Goal: Use online tool/utility: Utilize a website feature to perform a specific function

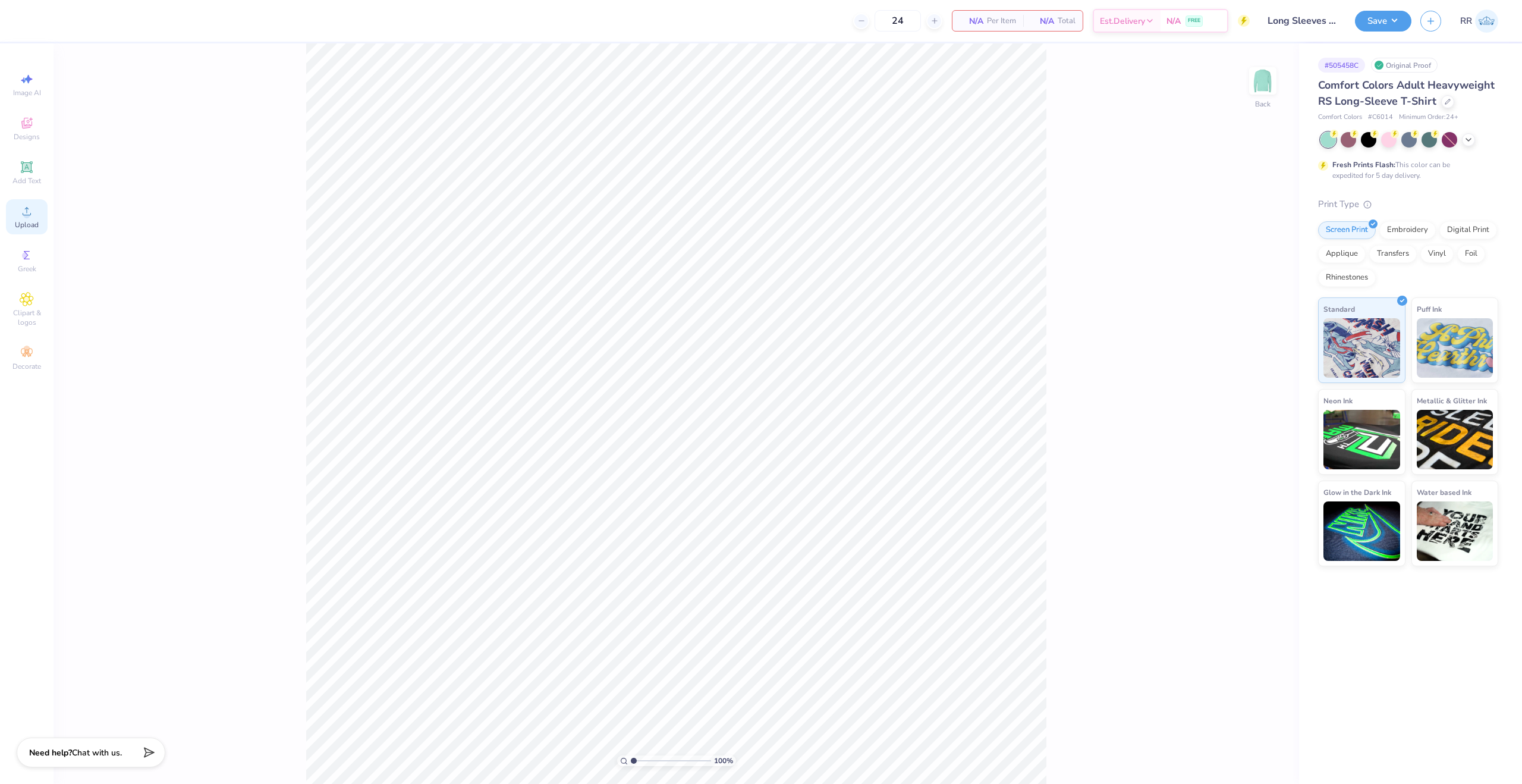
click at [36, 211] on div "Upload" at bounding box center [27, 217] width 42 height 35
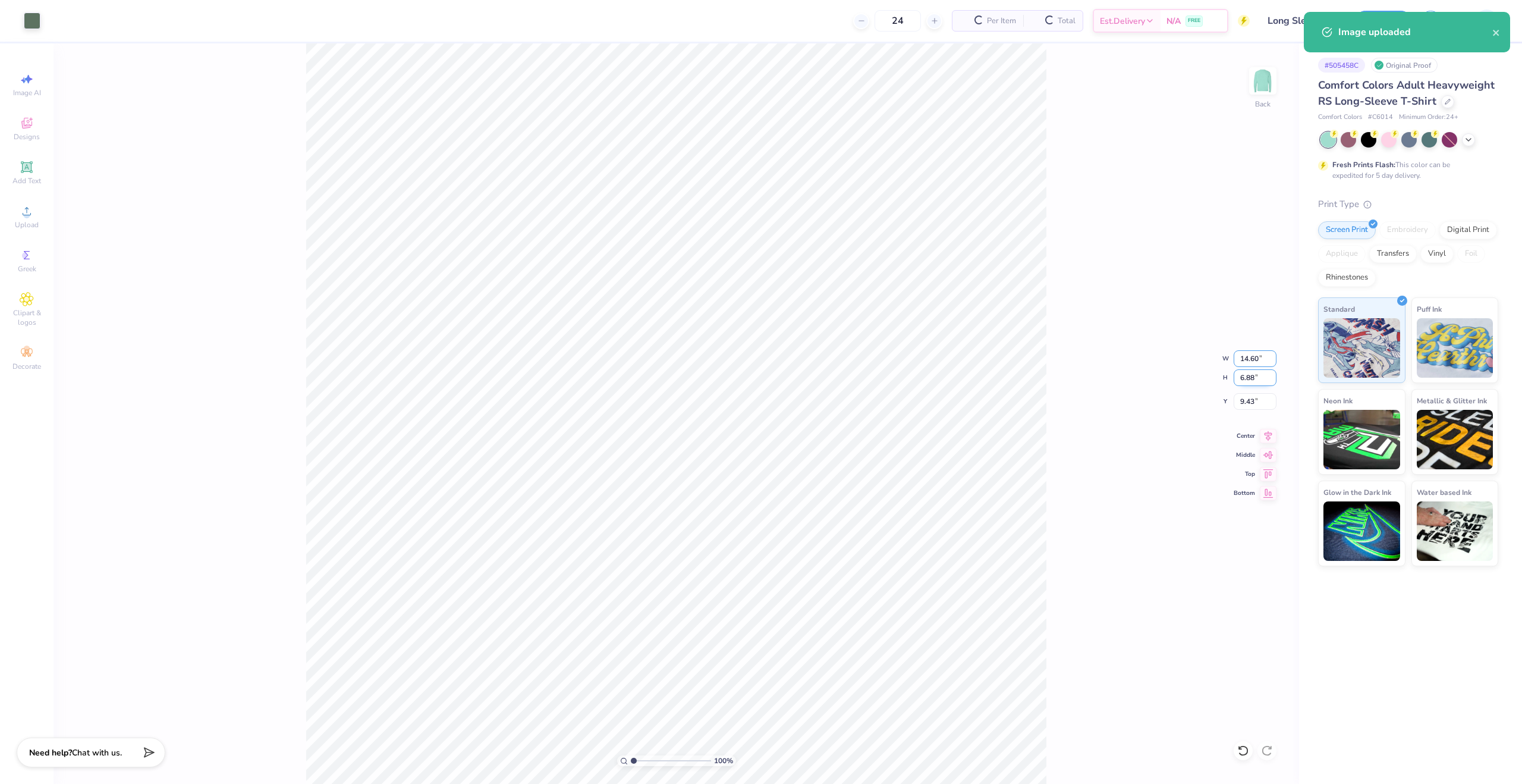
click at [1244, 364] on input "14.60" at bounding box center [1255, 358] width 42 height 17
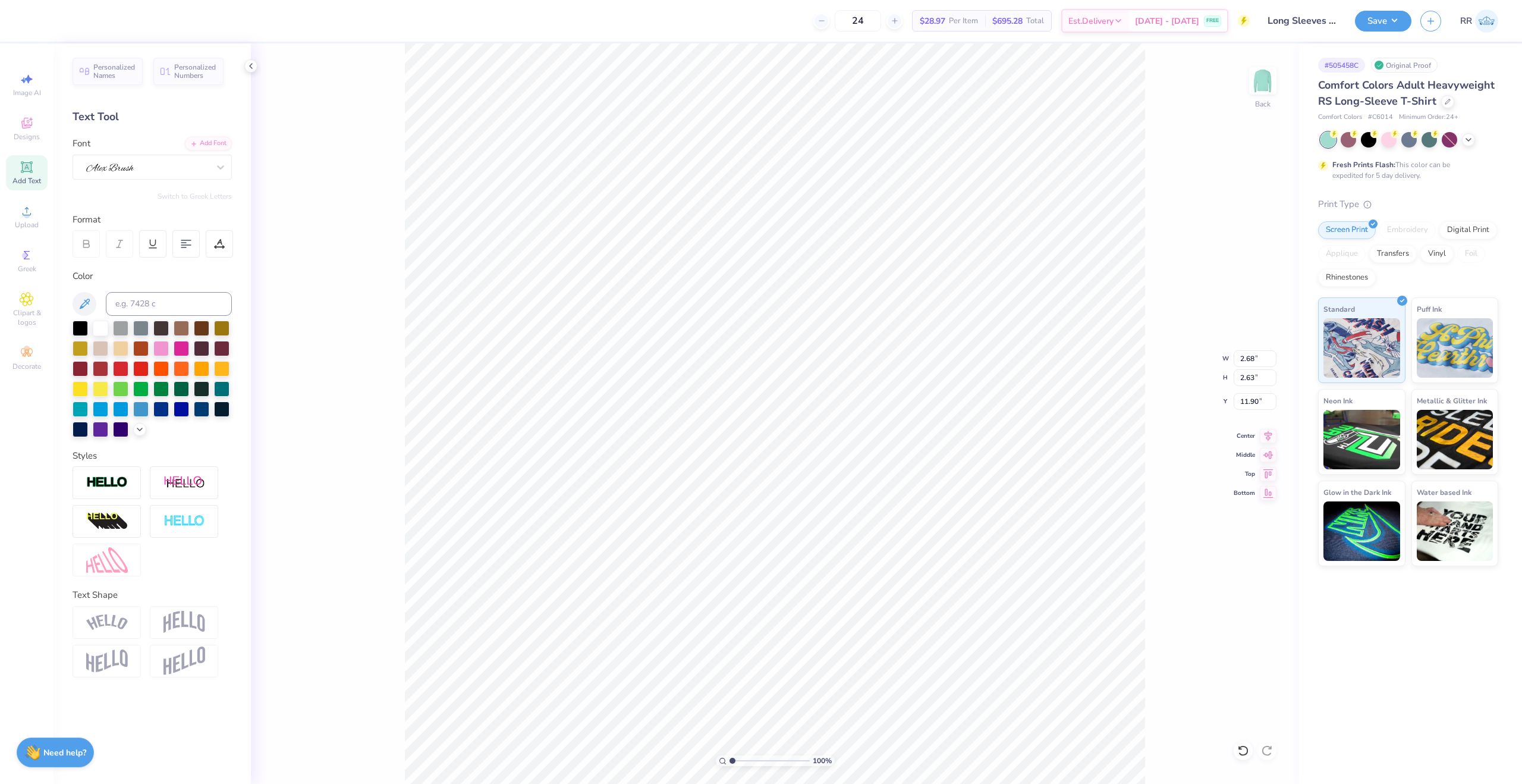
type input "14.60"
type input "6.88"
type input "9.43"
click at [199, 169] on div at bounding box center [147, 166] width 125 height 19
click at [184, 260] on div at bounding box center [151, 261] width 128 height 12
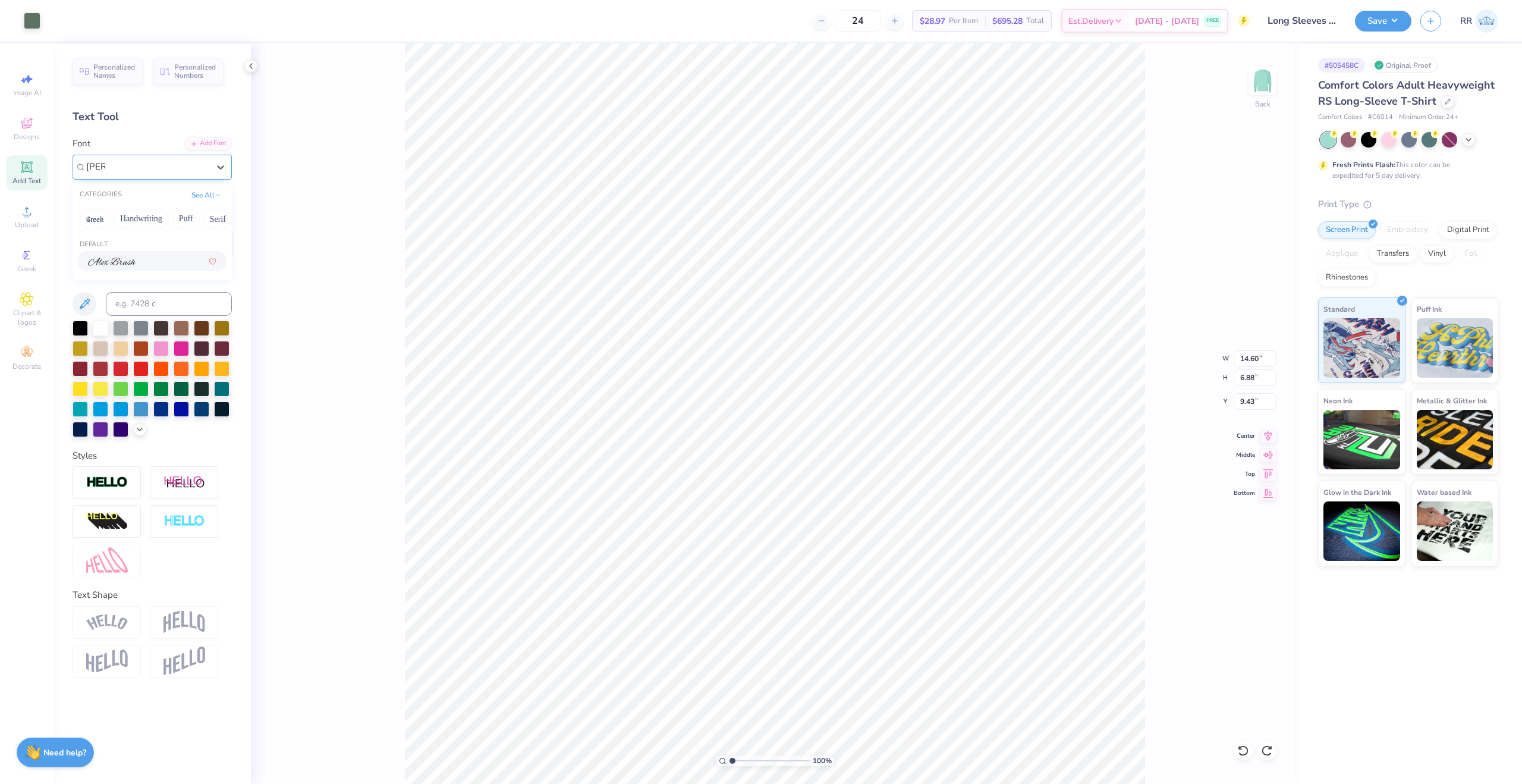
type input "[PERSON_NAME]"
click at [1249, 362] on input "14.60" at bounding box center [1255, 358] width 42 height 17
drag, startPoint x: 1249, startPoint y: 362, endPoint x: 1255, endPoint y: 360, distance: 6.3
click at [1249, 362] on input "14.60" at bounding box center [1255, 358] width 42 height 17
type input "3.50"
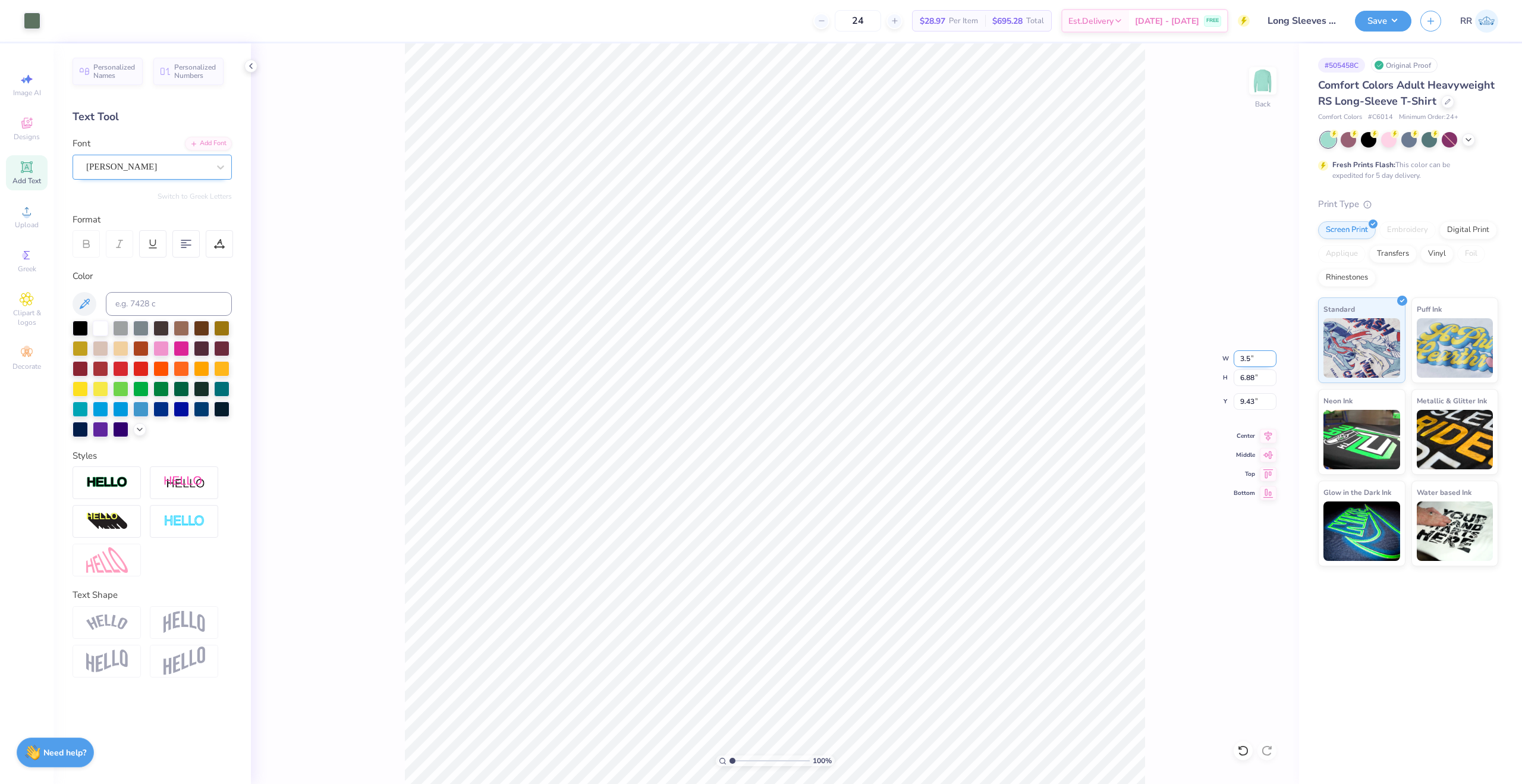
type input "1.65"
type input "3.00"
click at [1250, 86] on img at bounding box center [1264, 81] width 48 height 48
click at [30, 215] on icon at bounding box center [27, 211] width 14 height 14
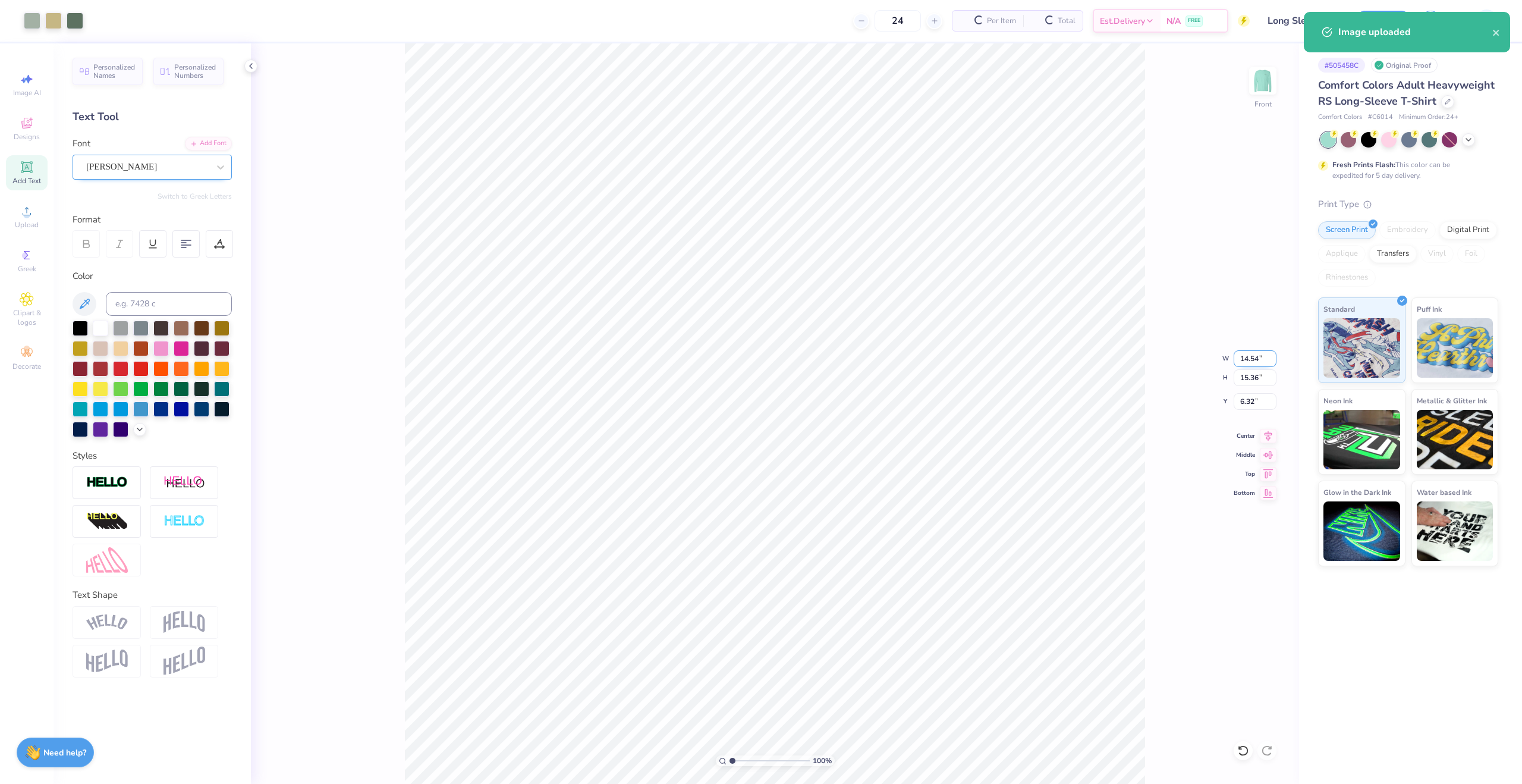
click at [1247, 357] on input "14.54" at bounding box center [1255, 358] width 42 height 17
type input "12.50"
type input "13.20"
type input "3.00"
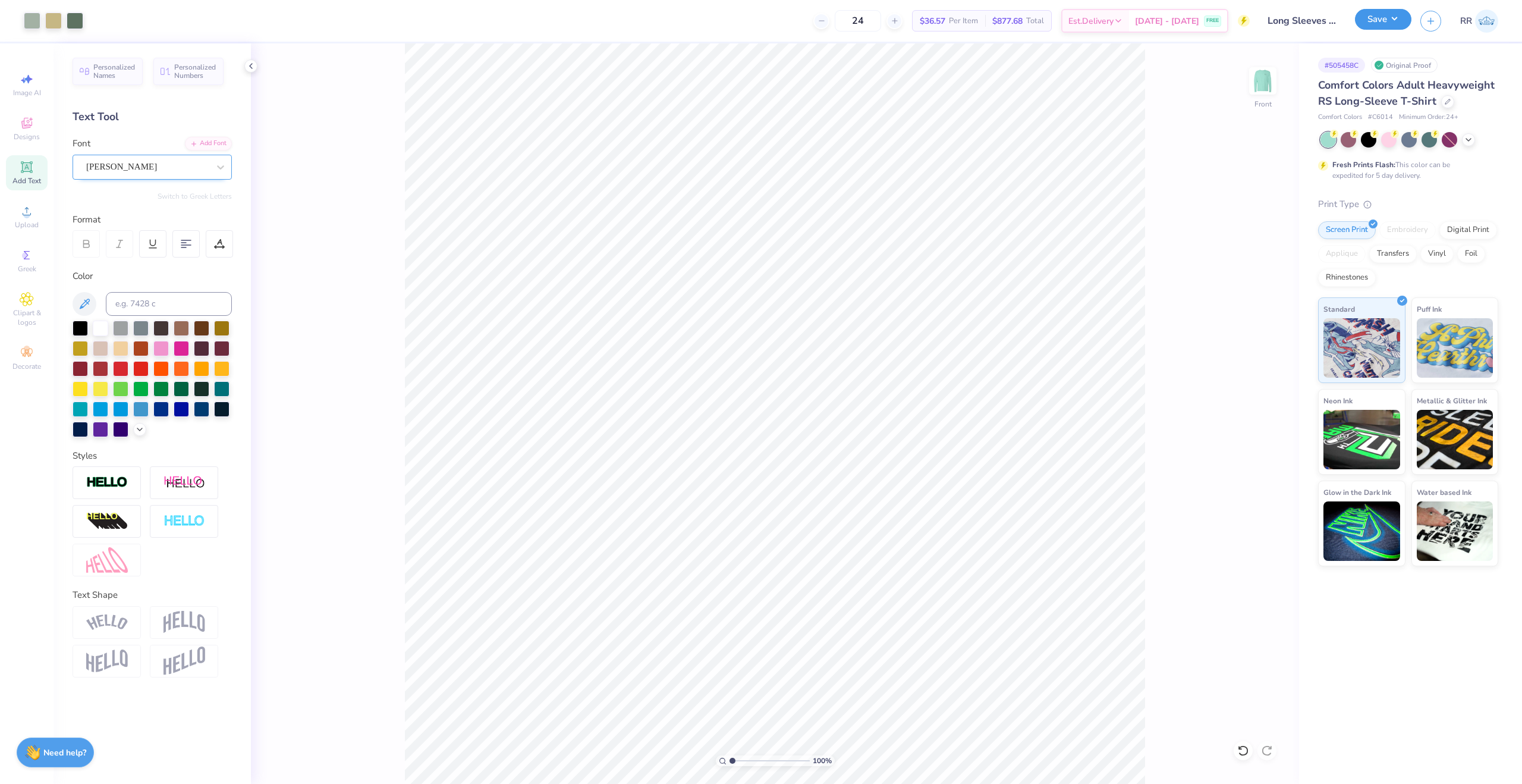
click at [1392, 25] on button "Save" at bounding box center [1384, 19] width 57 height 21
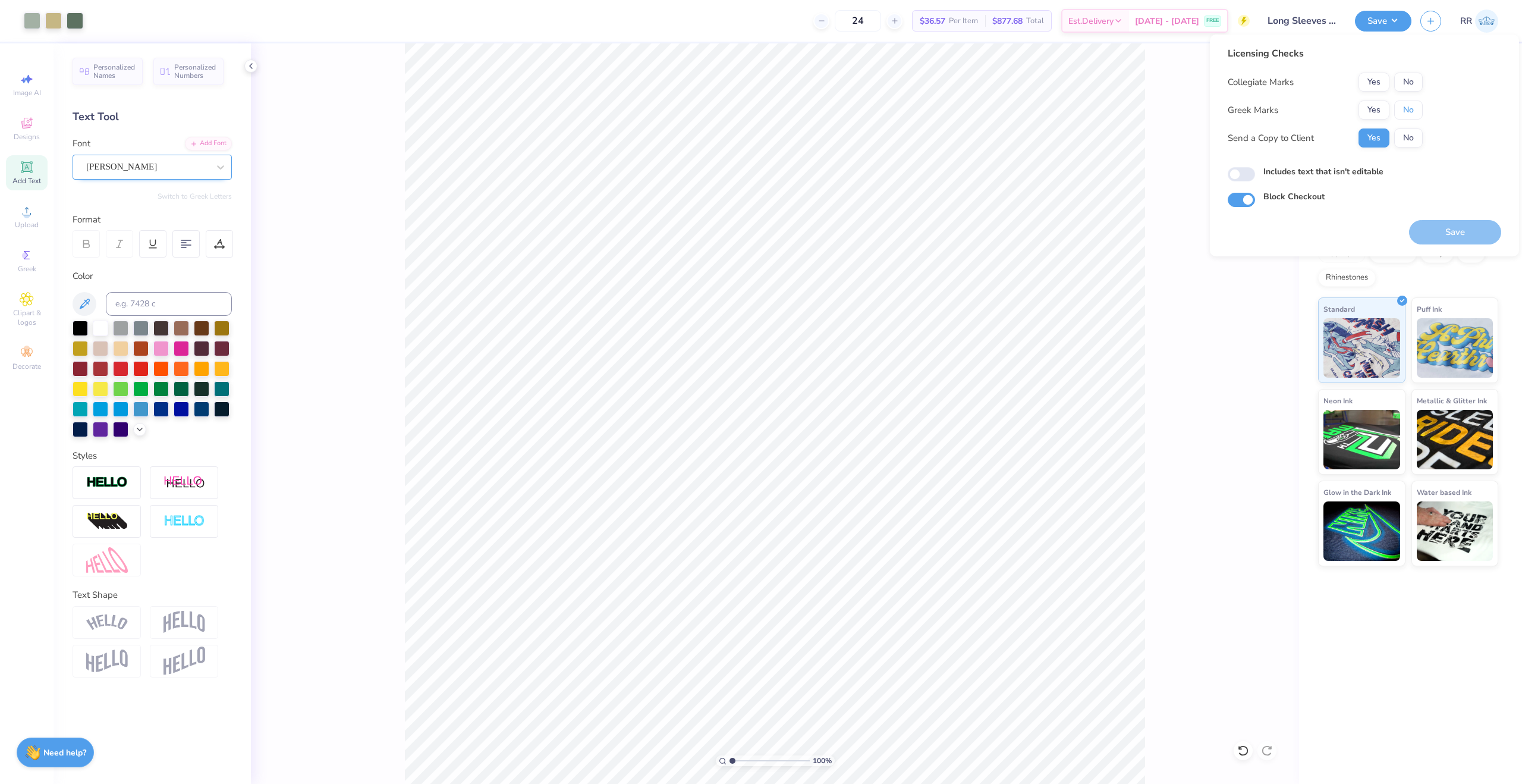
drag, startPoint x: 1405, startPoint y: 104, endPoint x: 1404, endPoint y: 94, distance: 10.0
click at [1404, 104] on button "No" at bounding box center [1409, 111] width 28 height 19
click at [1449, 227] on button "Save" at bounding box center [1456, 233] width 92 height 25
